Goal: Task Accomplishment & Management: Use online tool/utility

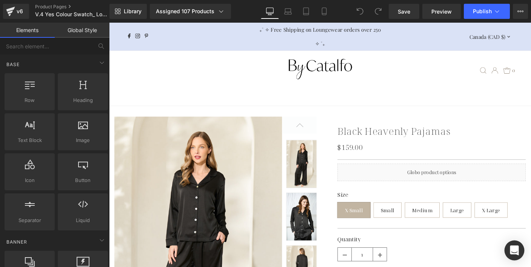
click at [513, 251] on icon "Open Intercom Messenger" at bounding box center [514, 250] width 9 height 10
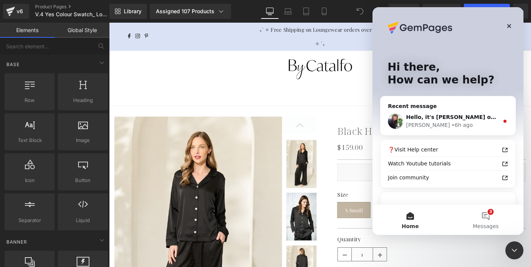
drag, startPoint x: 193, startPoint y: 66, endPoint x: 91, endPoint y: 43, distance: 105.0
click at [193, 66] on div at bounding box center [265, 122] width 531 height 244
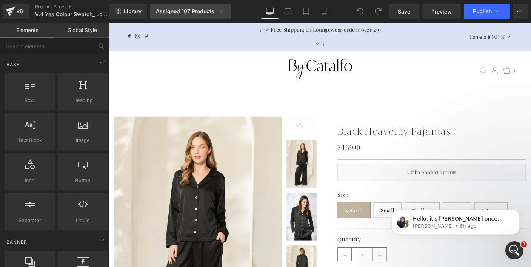
click at [196, 13] on div "Assigned 107 Products" at bounding box center [190, 12] width 69 height 8
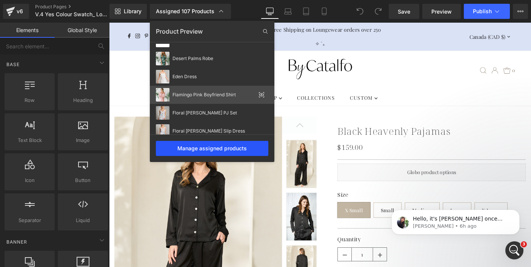
scroll to position [399, 0]
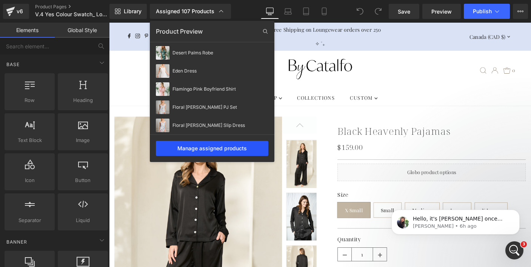
click at [206, 148] on div "Manage assigned products" at bounding box center [212, 148] width 113 height 15
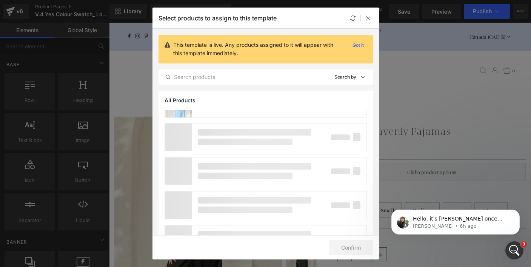
scroll to position [1349, 0]
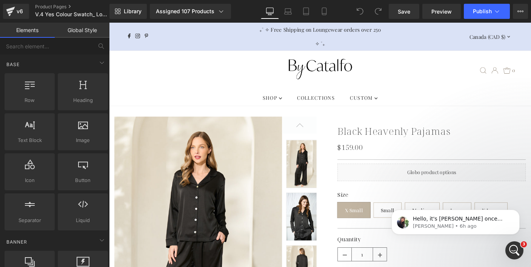
drag, startPoint x: 569, startPoint y: 110, endPoint x: 489, endPoint y: 93, distance: 81.8
click at [472, 224] on p "[PERSON_NAME] • 6h ago" at bounding box center [461, 226] width 97 height 7
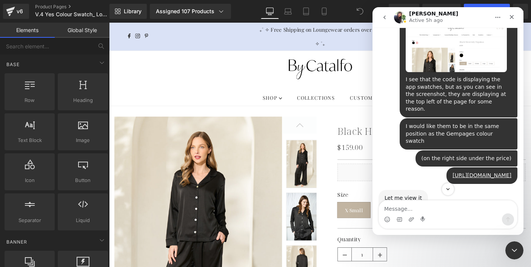
scroll to position [4773, 0]
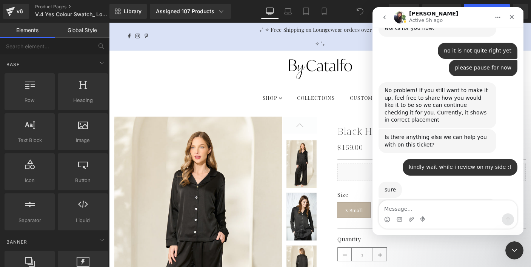
click at [46, 3] on div at bounding box center [265, 122] width 531 height 244
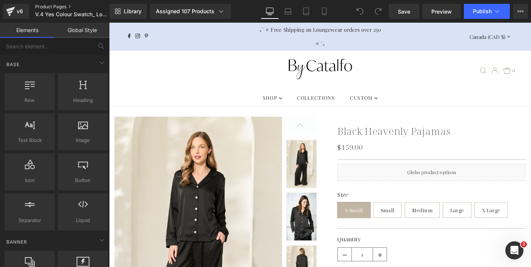
click at [47, 6] on link "Product Pages" at bounding box center [78, 7] width 87 height 6
click at [217, 78] on div ".slideout__trigger-mobile-menu .testament--icon-theme-menu-bars:hover .hover-fi…" at bounding box center [337, 74] width 429 height 42
click at [511, 248] on icon "Open Intercom Messenger" at bounding box center [514, 249] width 12 height 12
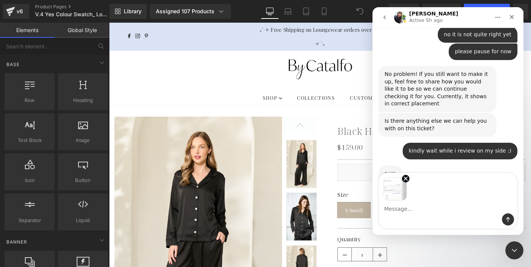
scroll to position [4800, 0]
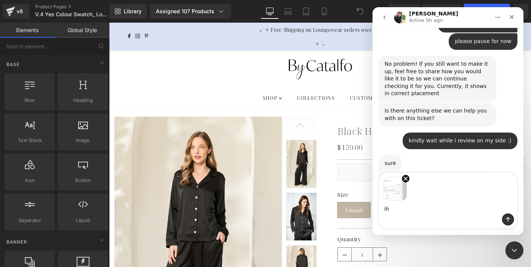
type textarea "i"
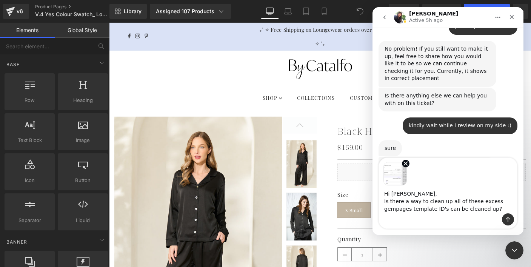
scroll to position [4819, 0]
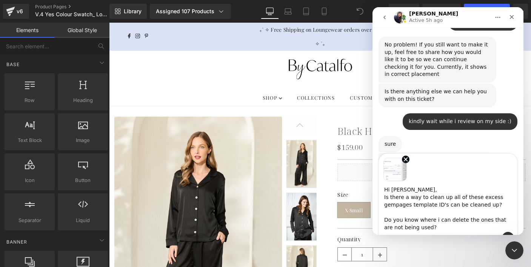
type textarea "Hi Tina, Is there a way to clean up all of these excess gempages template ID's …"
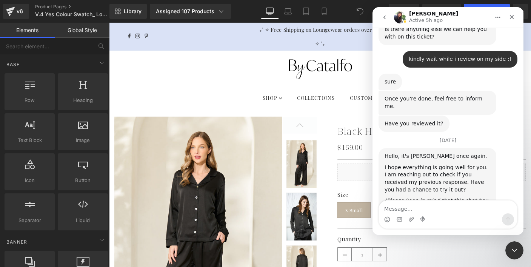
scroll to position [4898, 0]
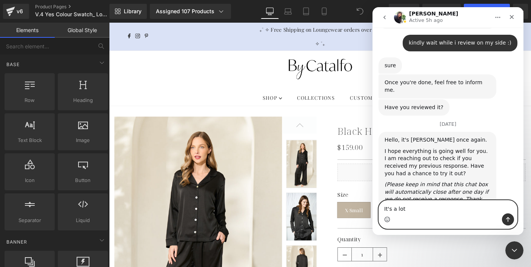
click at [387, 221] on icon "Emoji picker" at bounding box center [387, 219] width 6 height 6
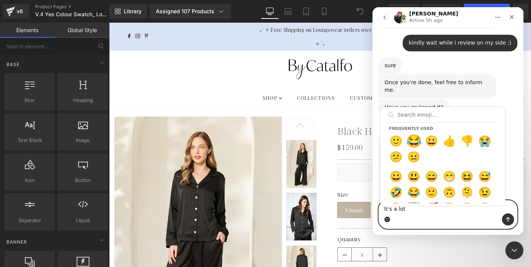
type textarea "It's a lot😂"
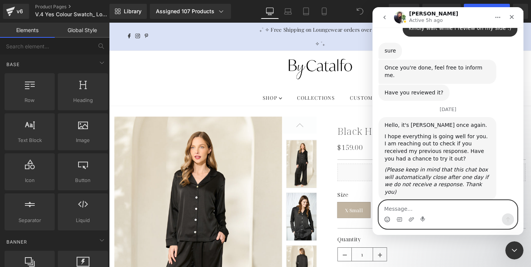
scroll to position [4915, 0]
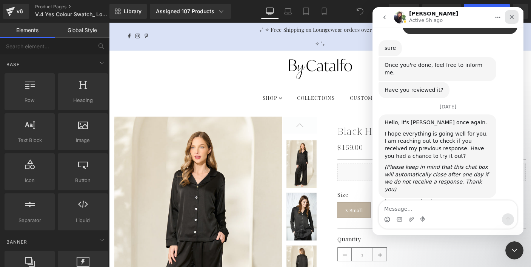
click at [511, 18] on icon "Close" at bounding box center [512, 17] width 4 height 4
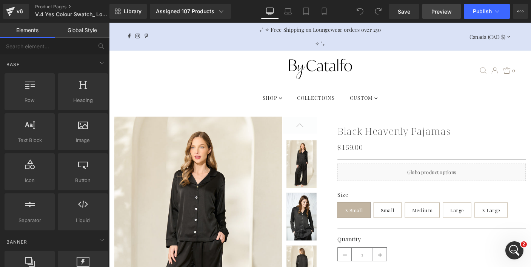
click at [445, 13] on span "Preview" at bounding box center [442, 12] width 20 height 8
click at [55, 9] on link "Product Pages" at bounding box center [78, 7] width 87 height 6
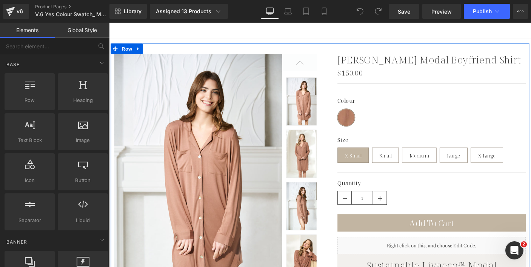
scroll to position [78, 0]
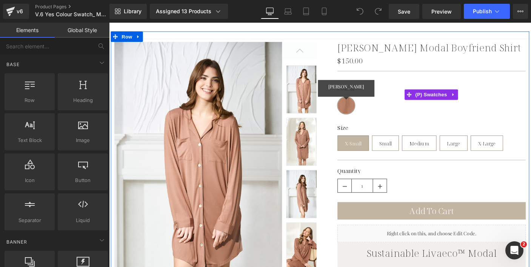
click at [368, 110] on span "Dulce de Leche" at bounding box center [365, 112] width 19 height 19
click at [363, 110] on span "[PERSON_NAME]" at bounding box center [365, 112] width 19 height 19
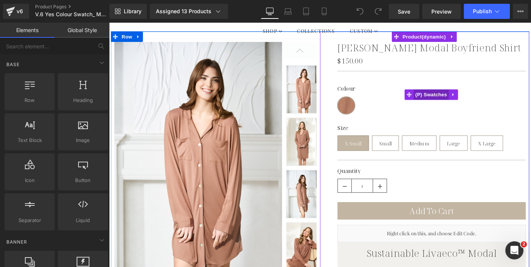
click at [451, 101] on span "(P) Swatches" at bounding box center [458, 100] width 38 height 11
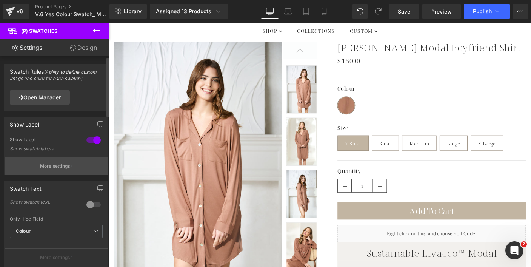
click at [56, 164] on p "More settings" at bounding box center [55, 166] width 30 height 7
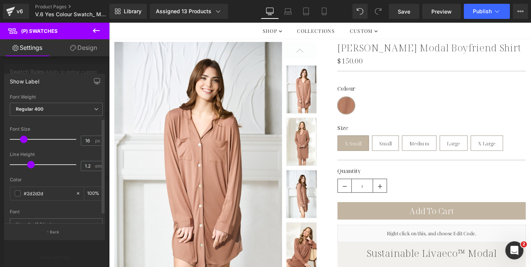
scroll to position [44, 0]
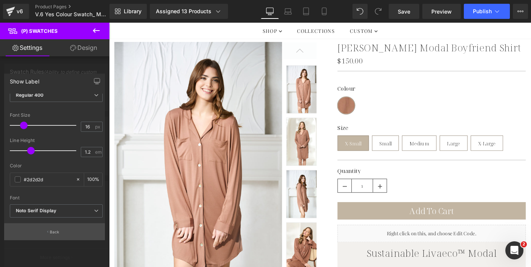
click at [56, 229] on p "Back" at bounding box center [55, 232] width 10 height 6
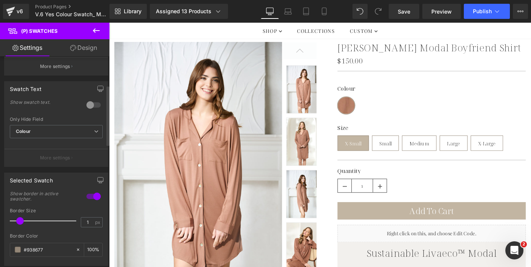
scroll to position [104, 0]
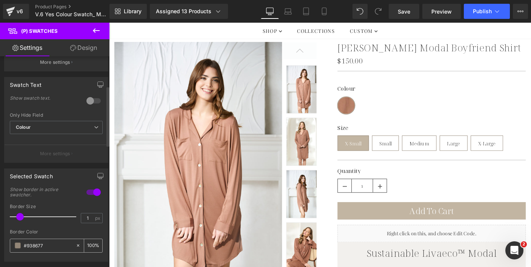
click at [34, 247] on input "#938677" at bounding box center [48, 245] width 48 height 8
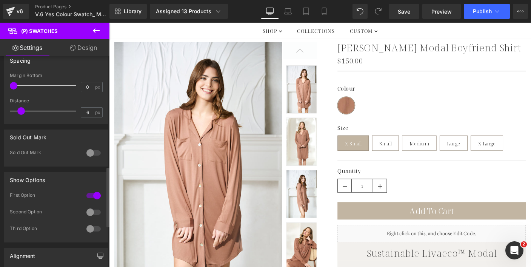
scroll to position [404, 0]
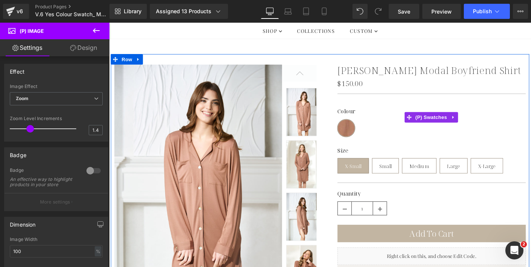
scroll to position [42, 0]
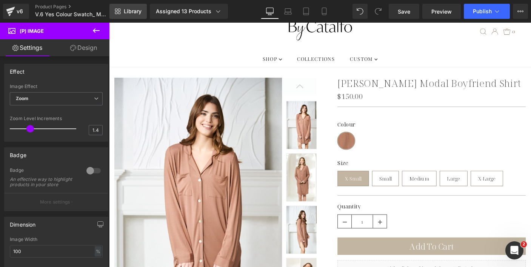
click at [135, 4] on link "Library" at bounding box center [128, 11] width 37 height 15
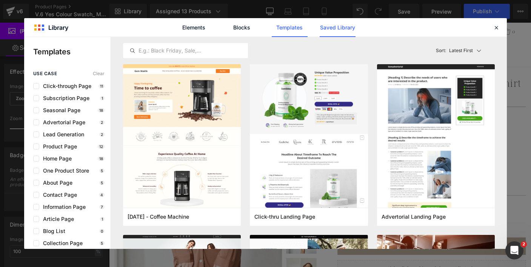
click at [335, 31] on link "Saved Library" at bounding box center [338, 27] width 36 height 19
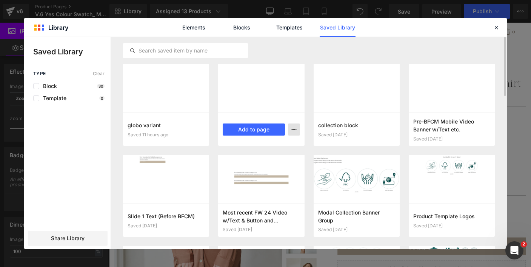
click at [293, 130] on icon "button" at bounding box center [294, 130] width 6 height 6
click at [277, 144] on div "Rename" at bounding box center [257, 147] width 86 height 16
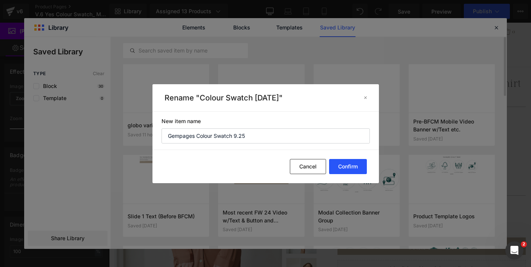
type input "Gempages Colour Swatch 9.25"
click at [340, 164] on button "Confirm" at bounding box center [348, 166] width 38 height 15
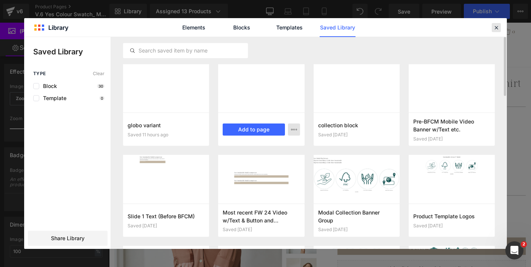
click at [497, 28] on icon at bounding box center [496, 27] width 7 height 7
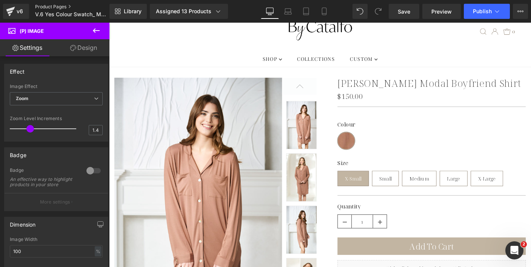
click at [63, 6] on link "Product Pages" at bounding box center [78, 7] width 87 height 6
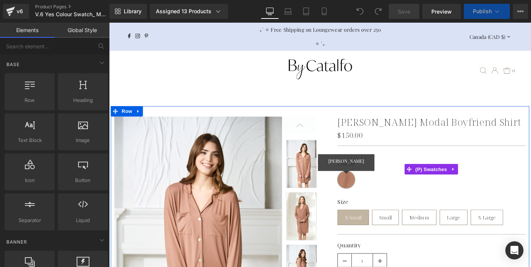
click at [369, 188] on span "Dulce de Leche" at bounding box center [365, 192] width 19 height 19
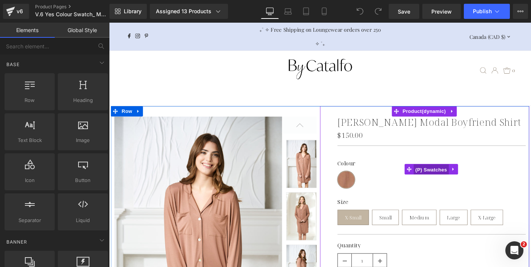
click at [443, 183] on span "(P) Swatches" at bounding box center [458, 181] width 38 height 11
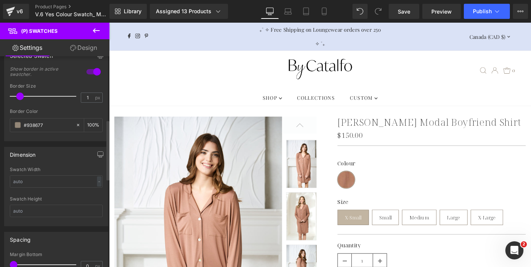
scroll to position [223, 0]
click at [43, 5] on link "Product Pages" at bounding box center [78, 7] width 87 height 6
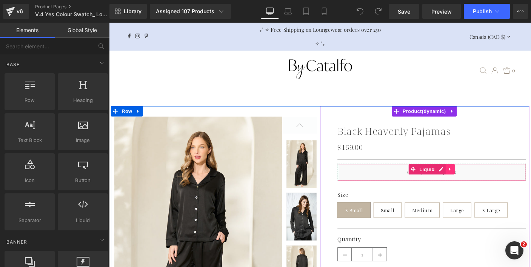
click at [478, 181] on icon at bounding box center [478, 182] width 5 height 6
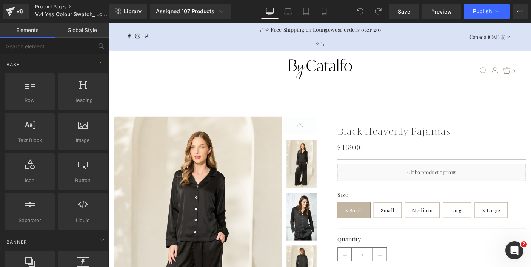
click at [56, 6] on link "Product Pages" at bounding box center [78, 7] width 87 height 6
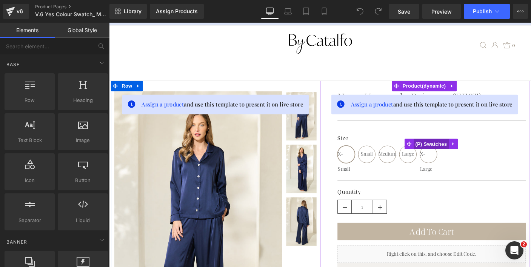
click at [465, 153] on span "(P) Swatches" at bounding box center [458, 153] width 38 height 11
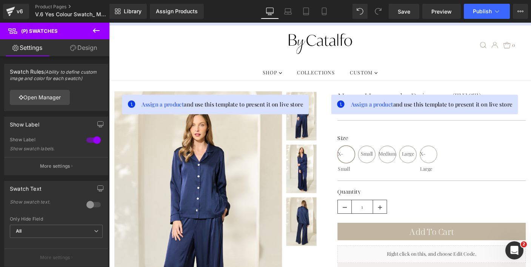
click at [229, 65] on div ".slideout__trigger-mobile-menu .testament--icon-theme-menu-bars:hover .hover-fi…" at bounding box center [337, 47] width 429 height 42
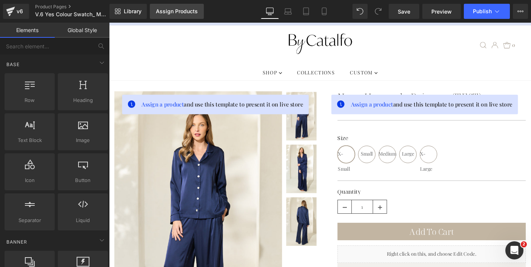
click at [193, 15] on link "Assign Products" at bounding box center [177, 11] width 54 height 15
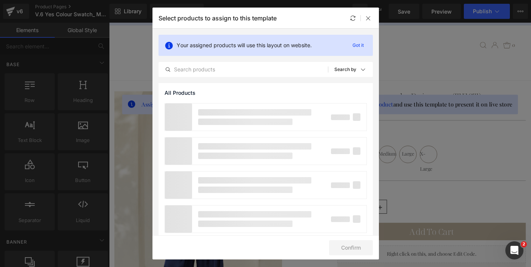
scroll to position [464, 0]
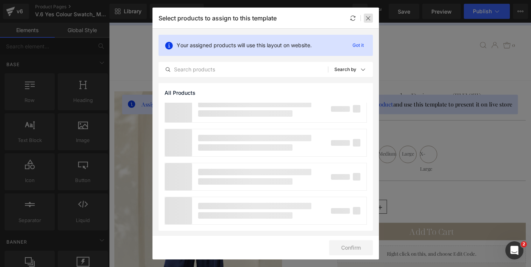
click at [370, 17] on icon at bounding box center [369, 18] width 6 height 6
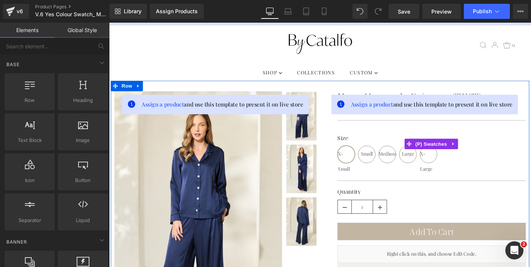
click at [369, 162] on span "X-Small" at bounding box center [366, 165] width 18 height 18
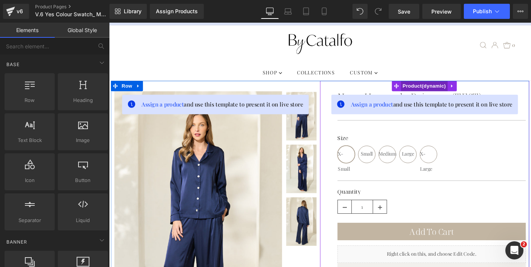
click at [436, 89] on span "Product" at bounding box center [450, 91] width 51 height 11
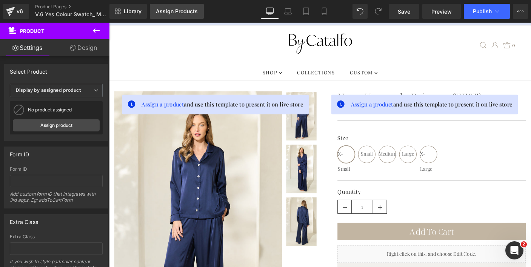
click at [165, 10] on div "Assign Products" at bounding box center [177, 11] width 42 height 6
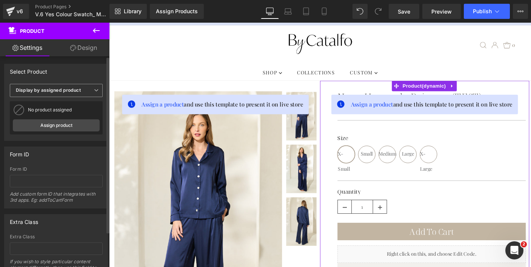
click at [86, 91] on span "Display by assigned product" at bounding box center [56, 90] width 93 height 13
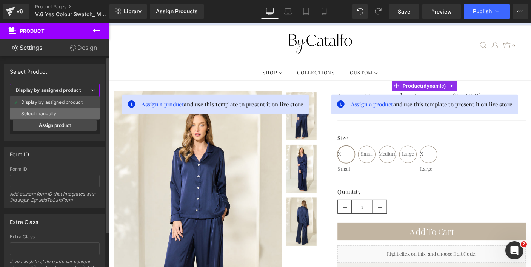
click at [65, 111] on li "Select manually" at bounding box center [55, 113] width 90 height 11
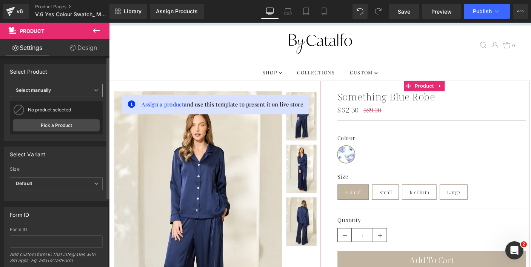
click at [74, 88] on span "Select manually" at bounding box center [56, 90] width 93 height 13
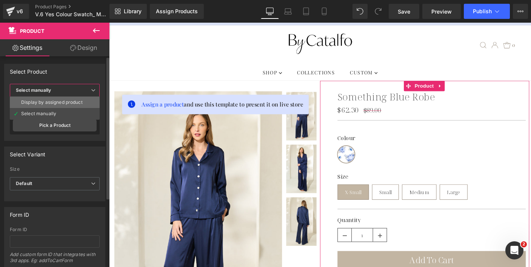
click at [71, 104] on div "Display by assigned product" at bounding box center [52, 102] width 62 height 5
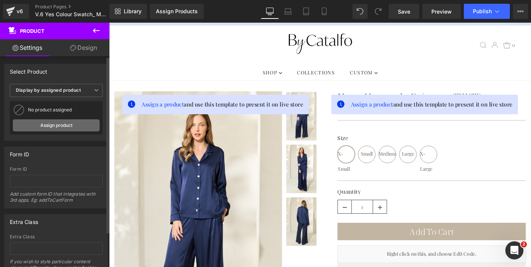
click at [71, 123] on link "Assign product" at bounding box center [56, 125] width 87 height 12
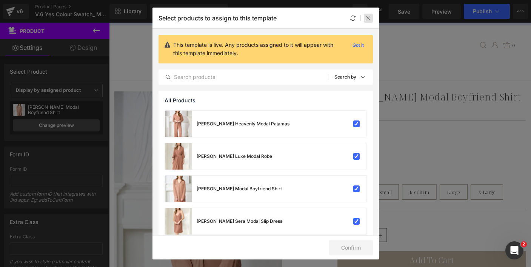
click at [370, 18] on icon at bounding box center [369, 18] width 6 height 6
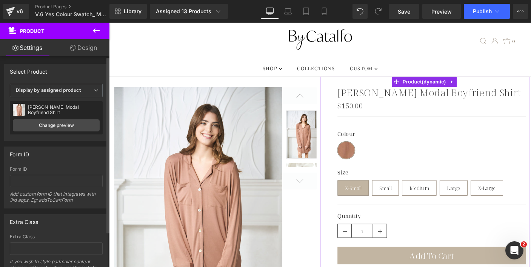
scroll to position [42, 0]
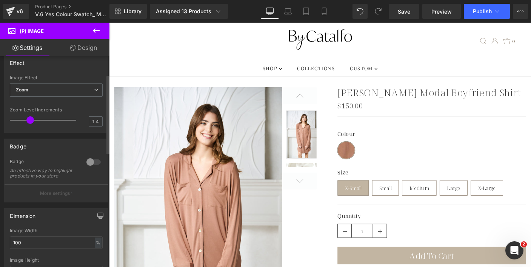
scroll to position [0, 0]
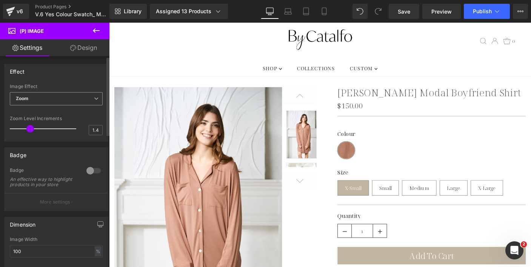
click at [34, 102] on span "Zoom" at bounding box center [56, 98] width 93 height 13
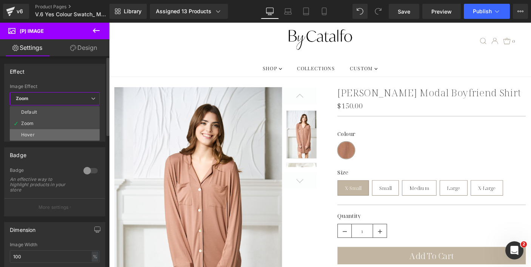
click at [39, 135] on li "Hover" at bounding box center [55, 134] width 90 height 11
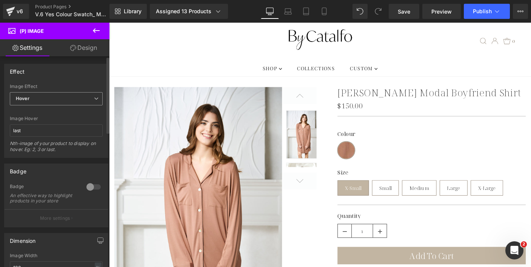
click at [75, 96] on span "Hover" at bounding box center [56, 98] width 93 height 13
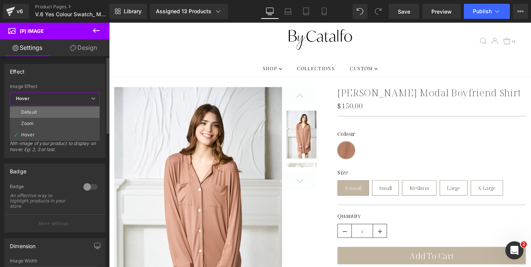
click at [63, 112] on li "Default" at bounding box center [55, 111] width 90 height 11
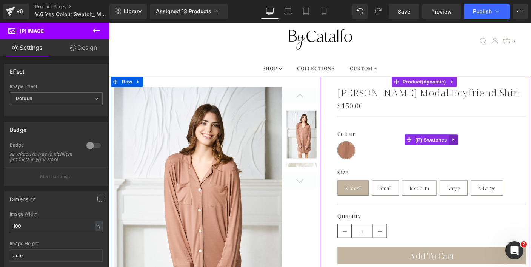
click at [480, 148] on icon at bounding box center [481, 150] width 5 height 6
click at [484, 151] on icon at bounding box center [486, 149] width 5 height 5
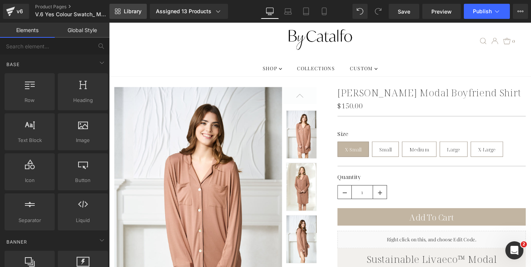
click at [136, 13] on span "Library" at bounding box center [133, 11] width 18 height 7
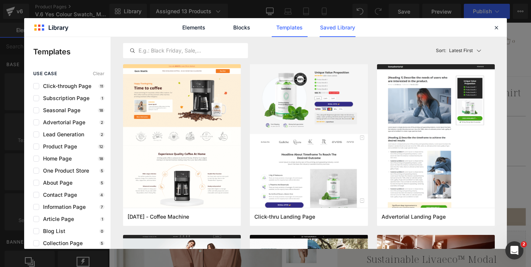
click at [345, 26] on link "Saved Library" at bounding box center [338, 27] width 36 height 19
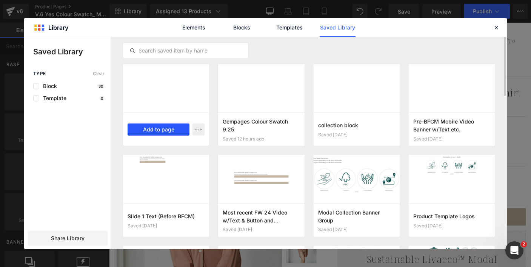
click at [176, 130] on button "Add to page" at bounding box center [159, 129] width 62 height 12
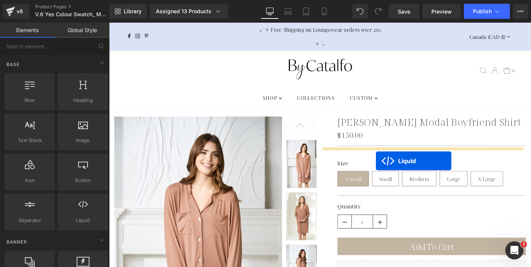
drag, startPoint x: 314, startPoint y: 64, endPoint x: 397, endPoint y: 172, distance: 135.7
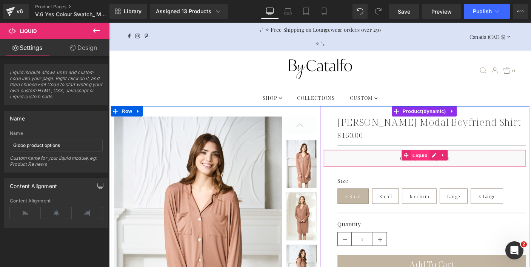
click at [448, 165] on span "Liquid" at bounding box center [446, 165] width 20 height 11
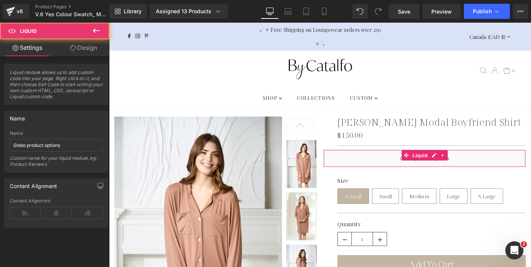
click at [85, 50] on link "Design" at bounding box center [83, 47] width 55 height 17
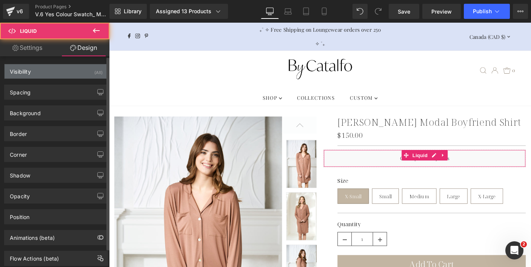
type input "0"
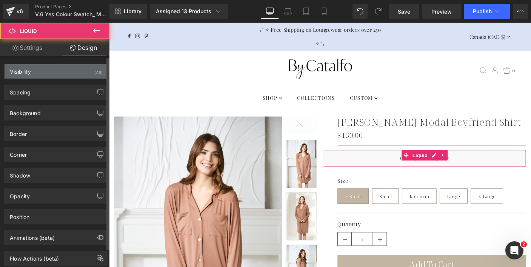
type input "0"
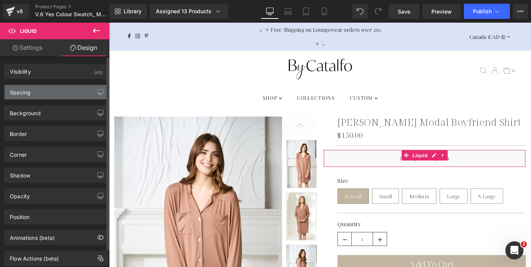
click at [60, 95] on div "Spacing" at bounding box center [56, 92] width 103 height 14
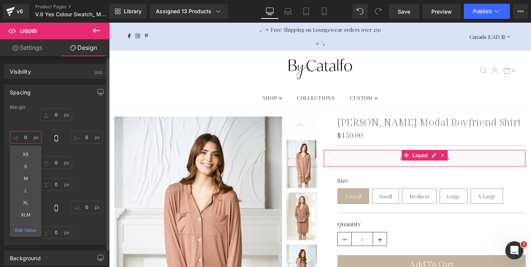
click at [24, 139] on input "0" at bounding box center [26, 137] width 32 height 12
type input "40"
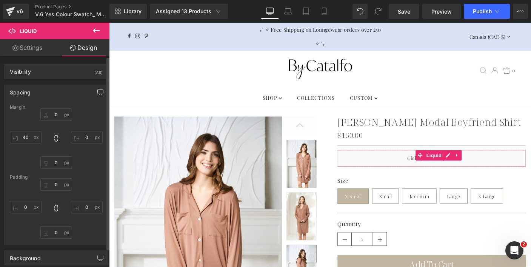
click at [97, 91] on icon "button" at bounding box center [100, 92] width 6 height 6
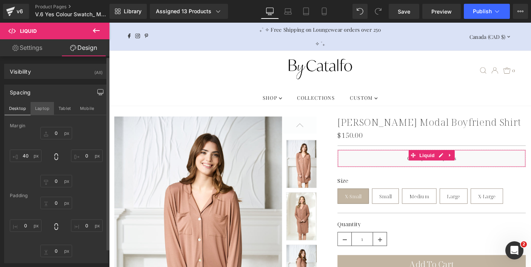
click at [40, 106] on button "Laptop" at bounding box center [42, 108] width 23 height 13
type input "0"
type input "40"
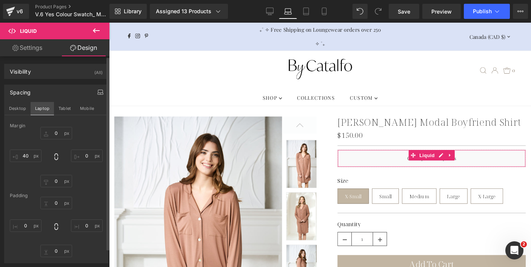
type input "0"
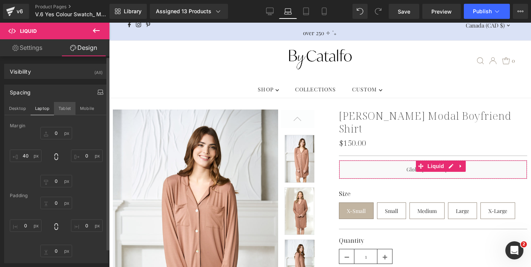
click at [62, 107] on button "Tablet" at bounding box center [65, 108] width 22 height 13
type input "0"
type input "40"
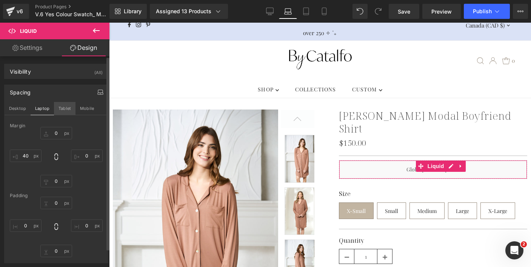
type input "0"
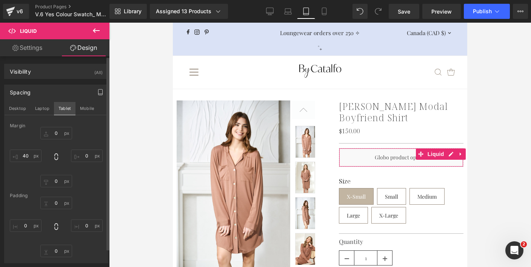
scroll to position [0, 0]
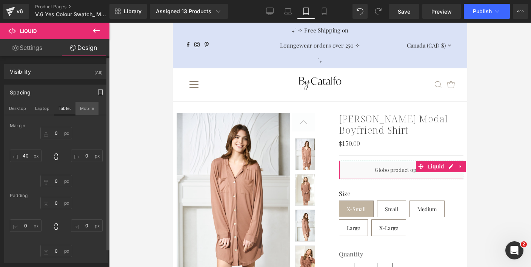
click at [86, 108] on button "Mobile" at bounding box center [87, 108] width 23 height 13
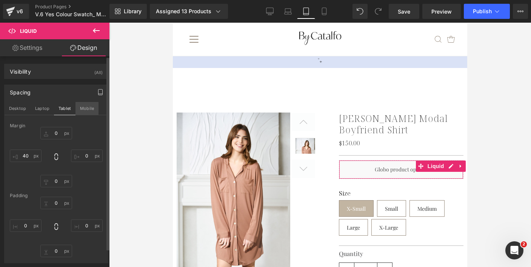
type input "0"
type input "40"
type input "0"
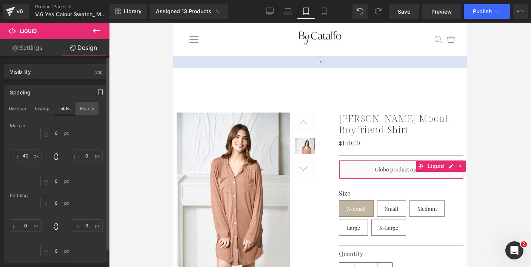
type input "0"
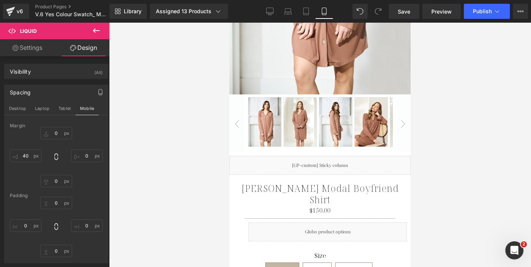
scroll to position [325, 0]
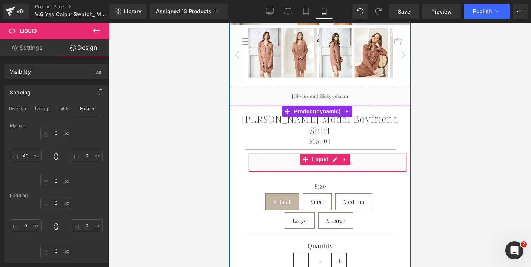
click at [279, 153] on div "Liquid" at bounding box center [327, 162] width 159 height 19
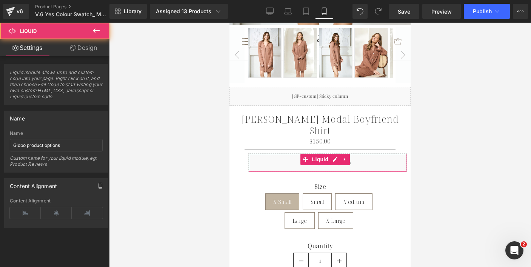
click at [96, 43] on link "Design" at bounding box center [83, 47] width 55 height 17
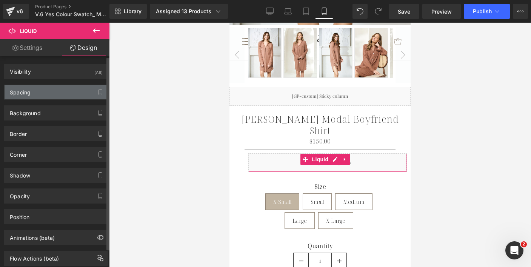
click at [34, 95] on div "Spacing" at bounding box center [56, 92] width 103 height 14
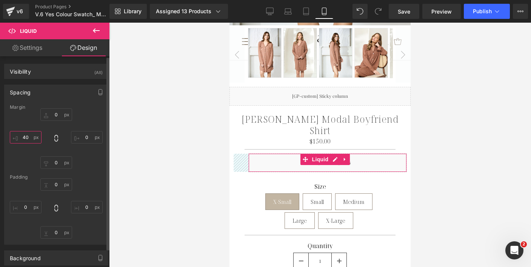
click at [25, 137] on input "40" at bounding box center [26, 137] width 32 height 12
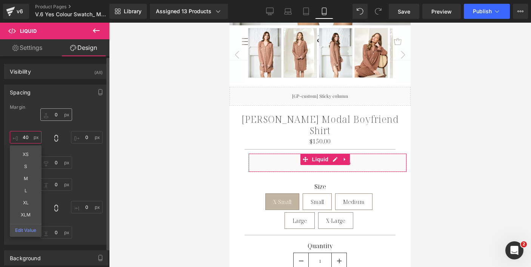
type input "0"
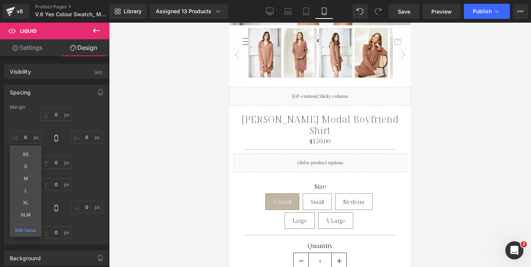
click at [162, 143] on div at bounding box center [320, 145] width 422 height 244
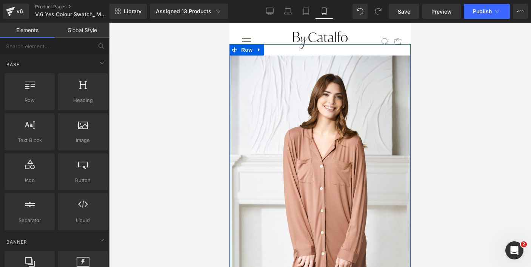
scroll to position [0, 0]
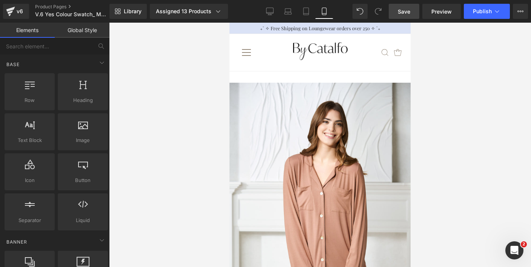
click at [405, 16] on link "Save" at bounding box center [404, 11] width 31 height 15
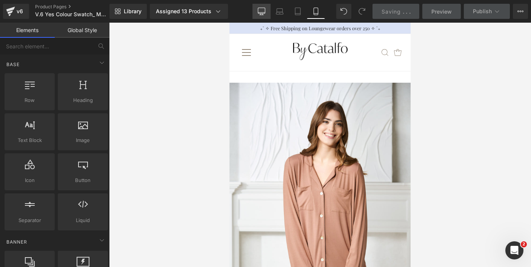
click at [263, 10] on icon at bounding box center [262, 12] width 8 height 8
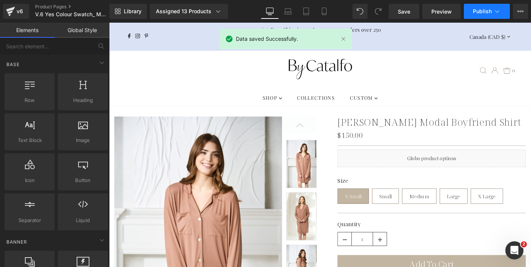
click at [477, 14] on button "Publish" at bounding box center [487, 11] width 46 height 15
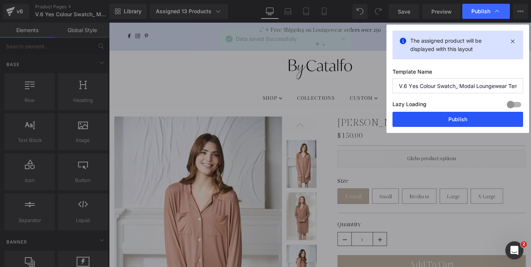
click at [446, 115] on button "Publish" at bounding box center [458, 119] width 131 height 15
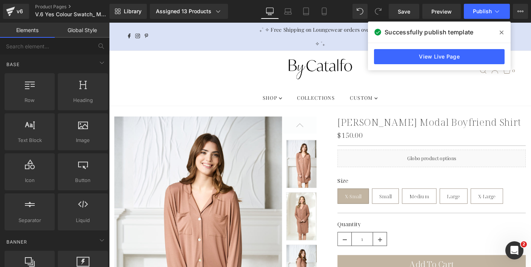
click at [501, 31] on icon at bounding box center [502, 32] width 4 height 6
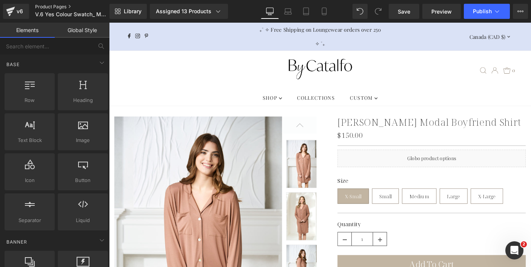
click at [62, 7] on link "Product Pages" at bounding box center [78, 7] width 87 height 6
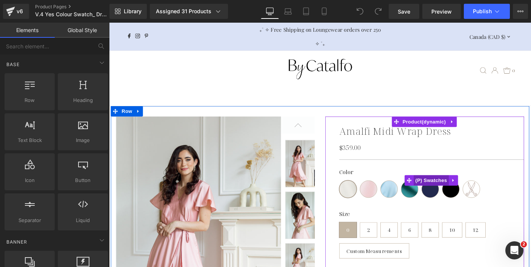
click at [444, 191] on span "(P) Swatches" at bounding box center [458, 193] width 38 height 11
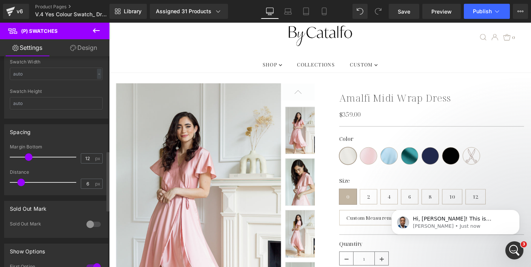
scroll to position [332, 0]
type input "12"
click at [28, 154] on span at bounding box center [29, 157] width 8 height 8
type input "6"
click at [22, 184] on span at bounding box center [21, 182] width 8 height 8
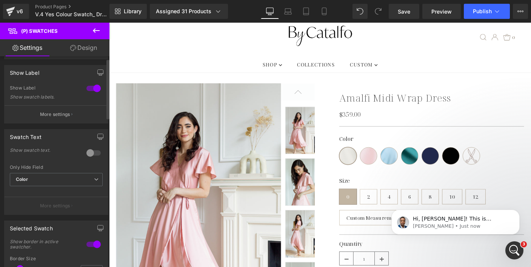
scroll to position [8, 0]
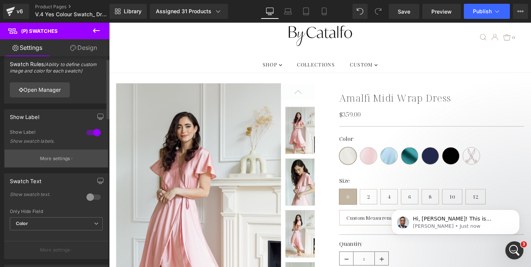
click at [51, 157] on p "More settings" at bounding box center [55, 158] width 30 height 7
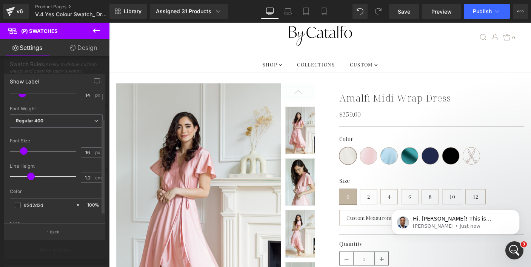
scroll to position [44, 0]
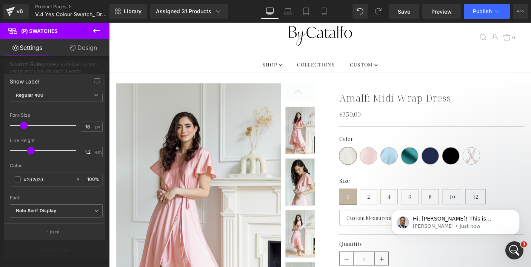
click at [95, 28] on icon at bounding box center [96, 30] width 9 height 9
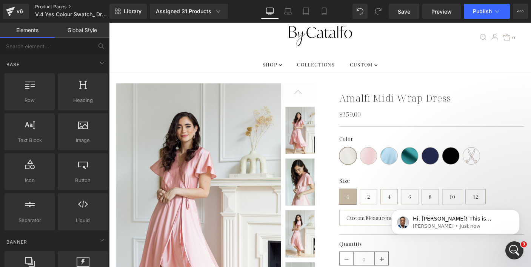
click at [60, 5] on link "Product Pages" at bounding box center [78, 7] width 87 height 6
